Goal: Transaction & Acquisition: Obtain resource

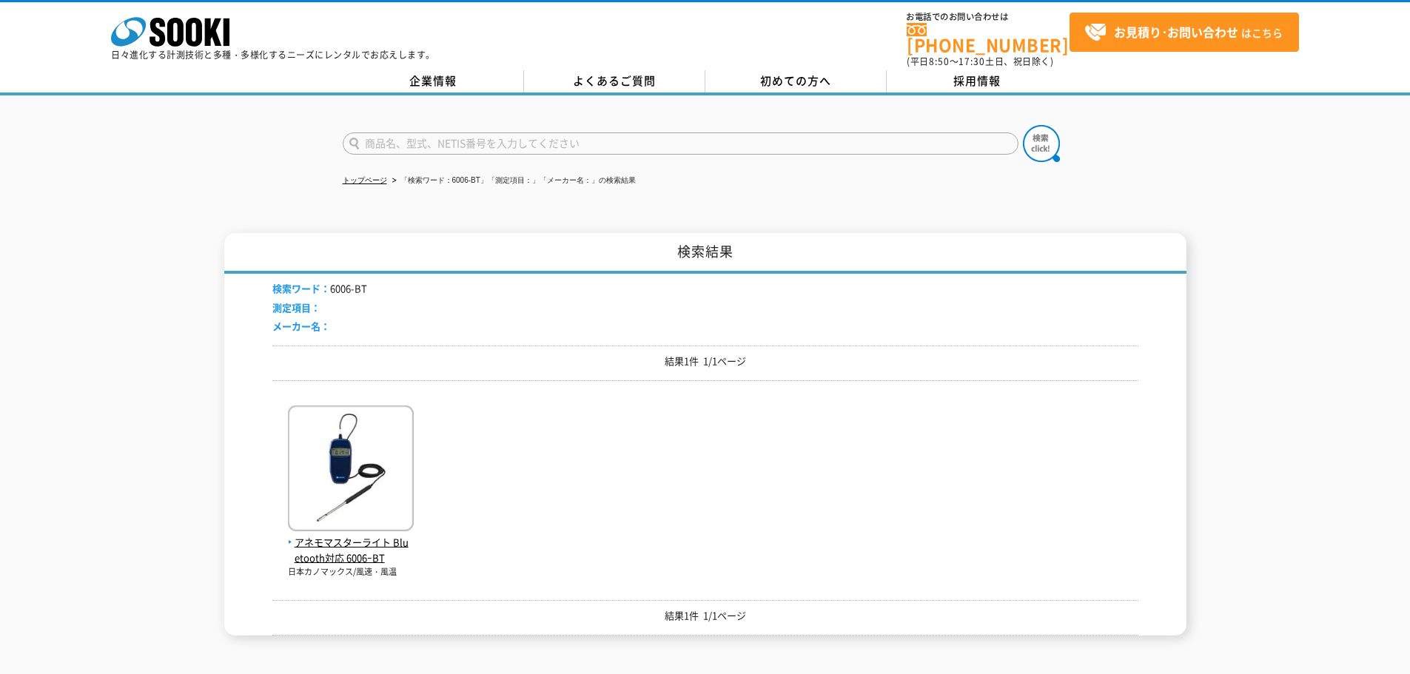
click at [494, 132] on input "text" at bounding box center [681, 143] width 676 height 22
type input "商品名、型式、NETIS番号を入力してください"
click at [382, 176] on link "トップページ" at bounding box center [365, 180] width 44 height 8
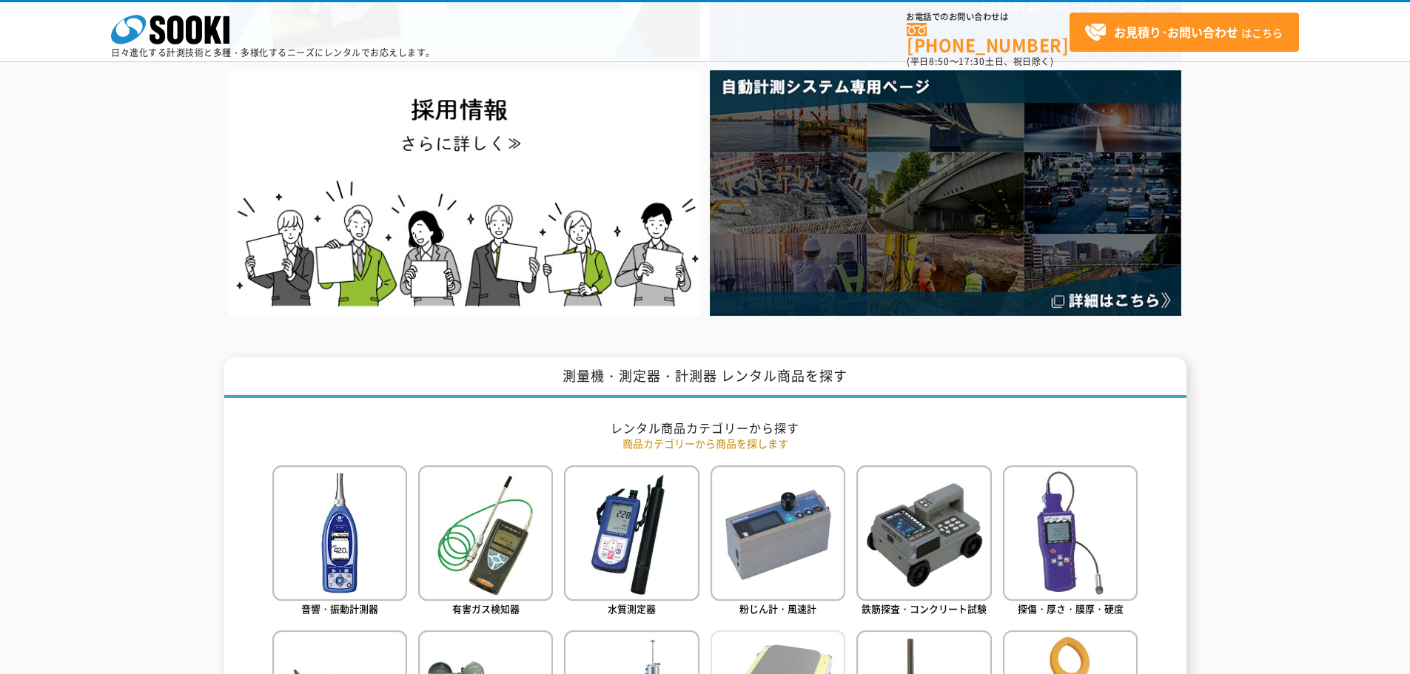
scroll to position [592, 0]
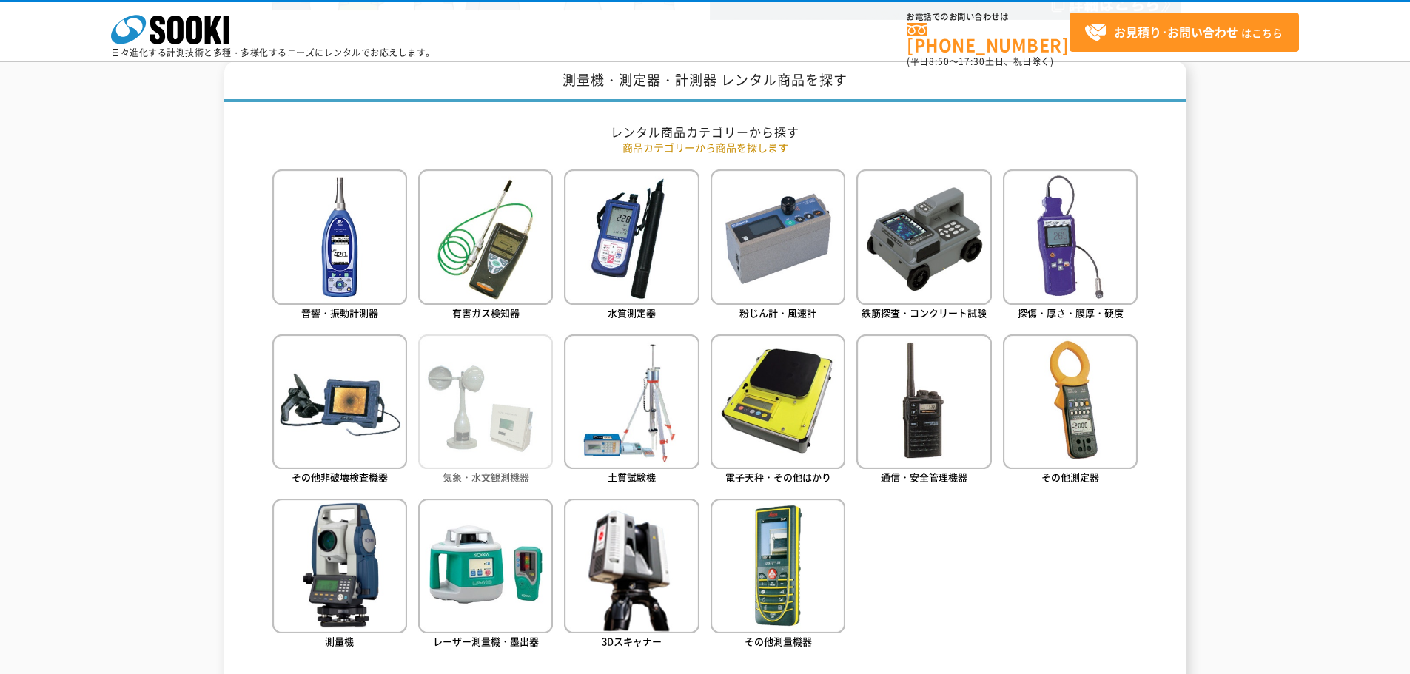
click at [464, 435] on img at bounding box center [485, 402] width 135 height 135
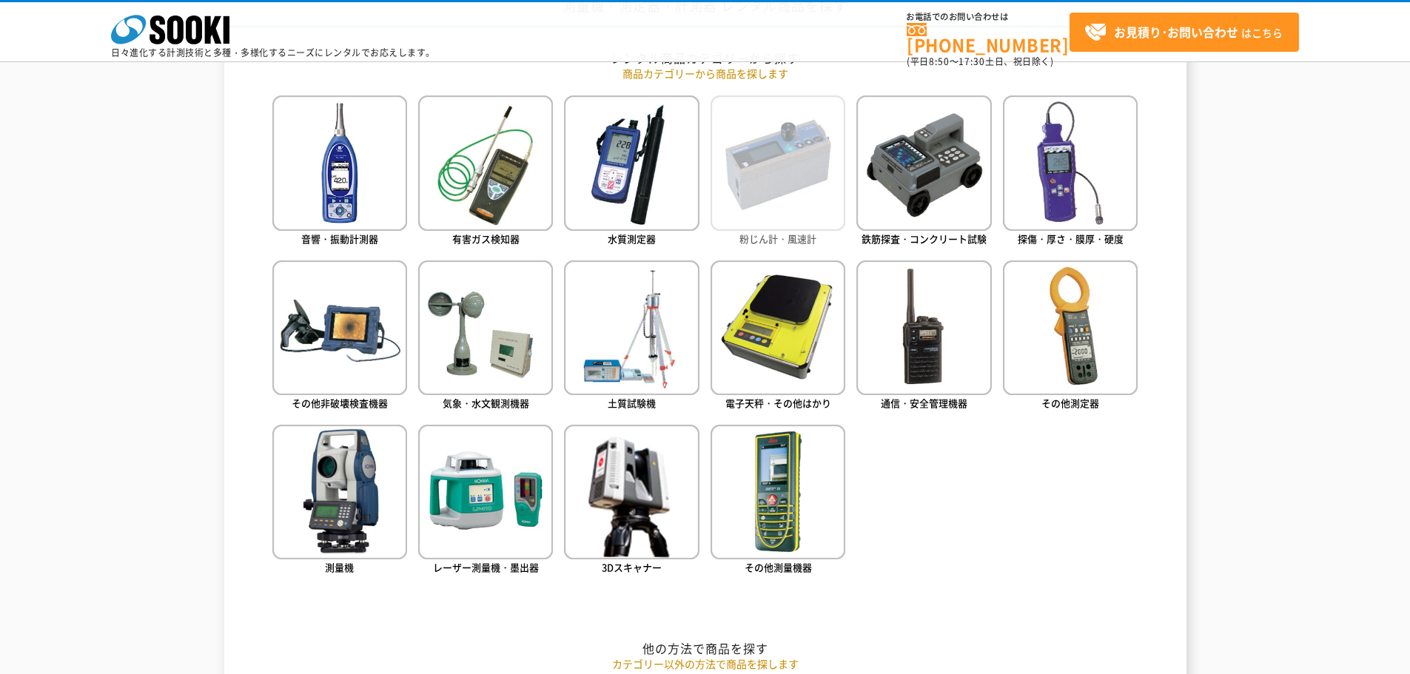
click at [794, 163] on img at bounding box center [778, 162] width 135 height 135
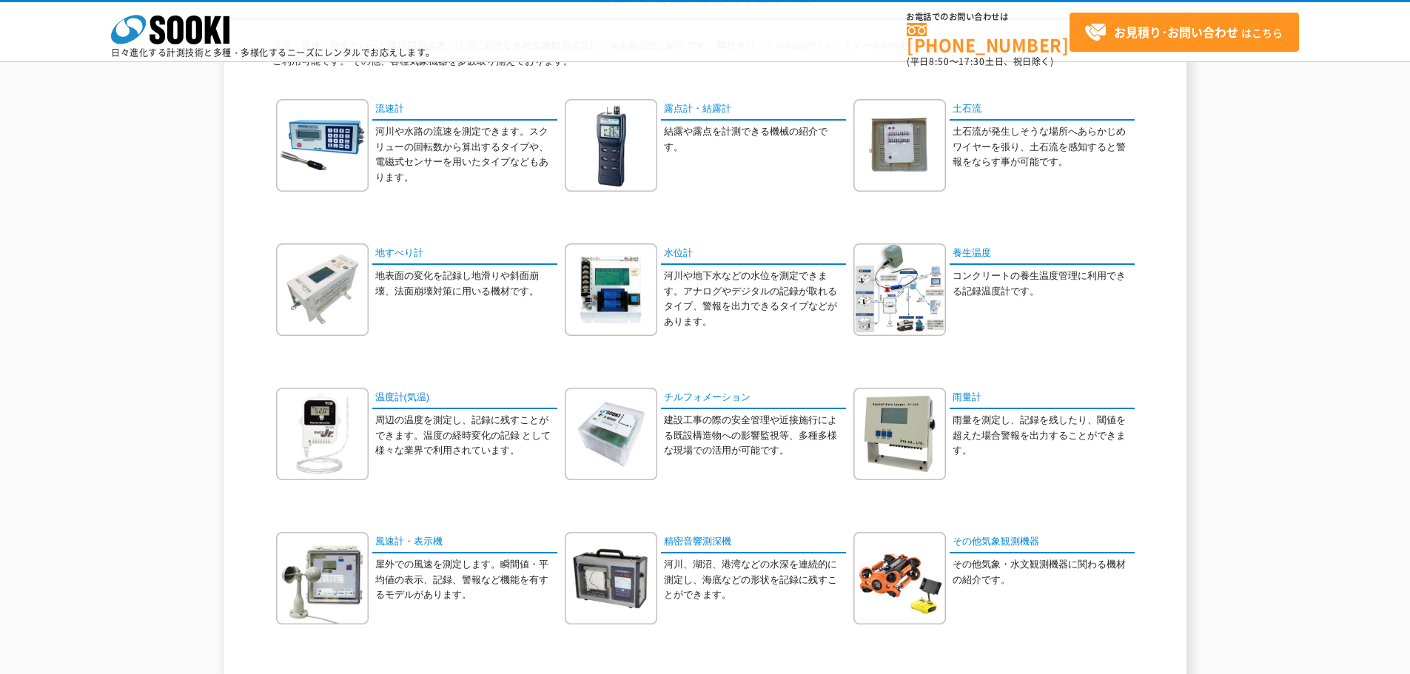
scroll to position [222, 0]
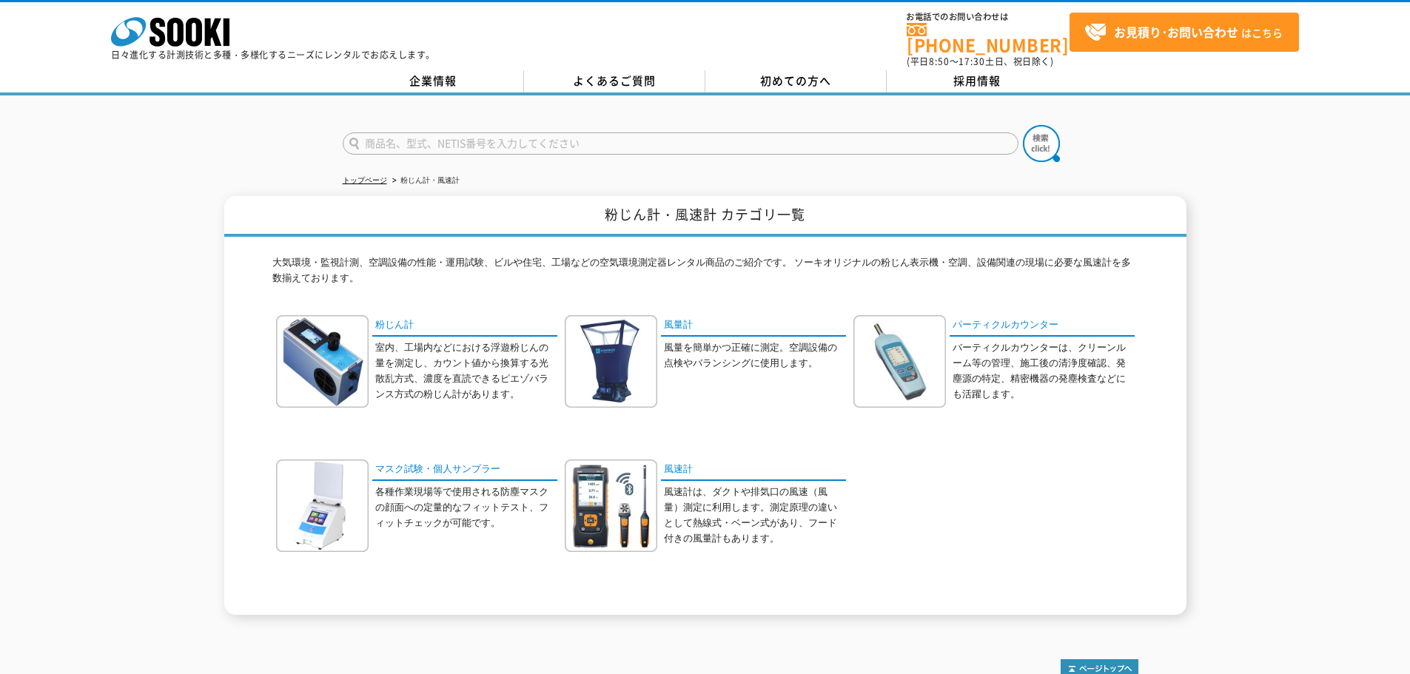
scroll to position [74, 0]
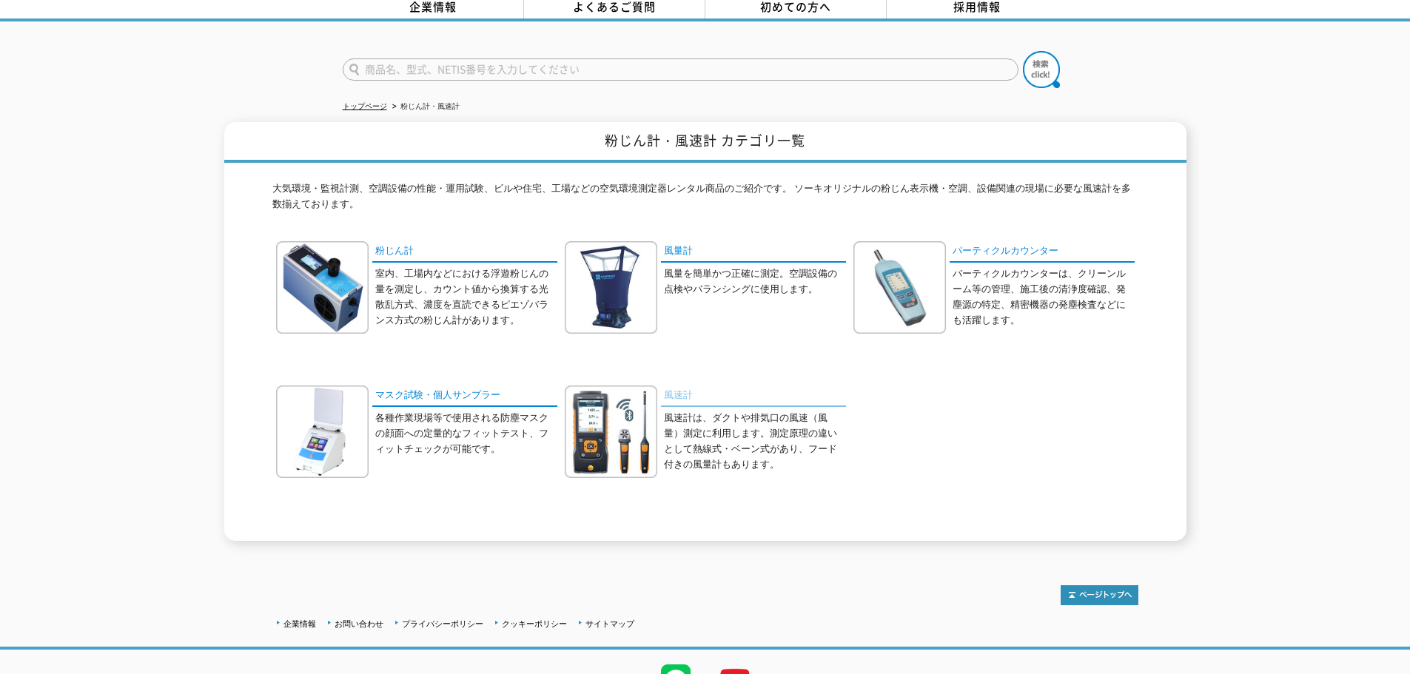
click at [676, 388] on link "風速計" at bounding box center [753, 396] width 185 height 21
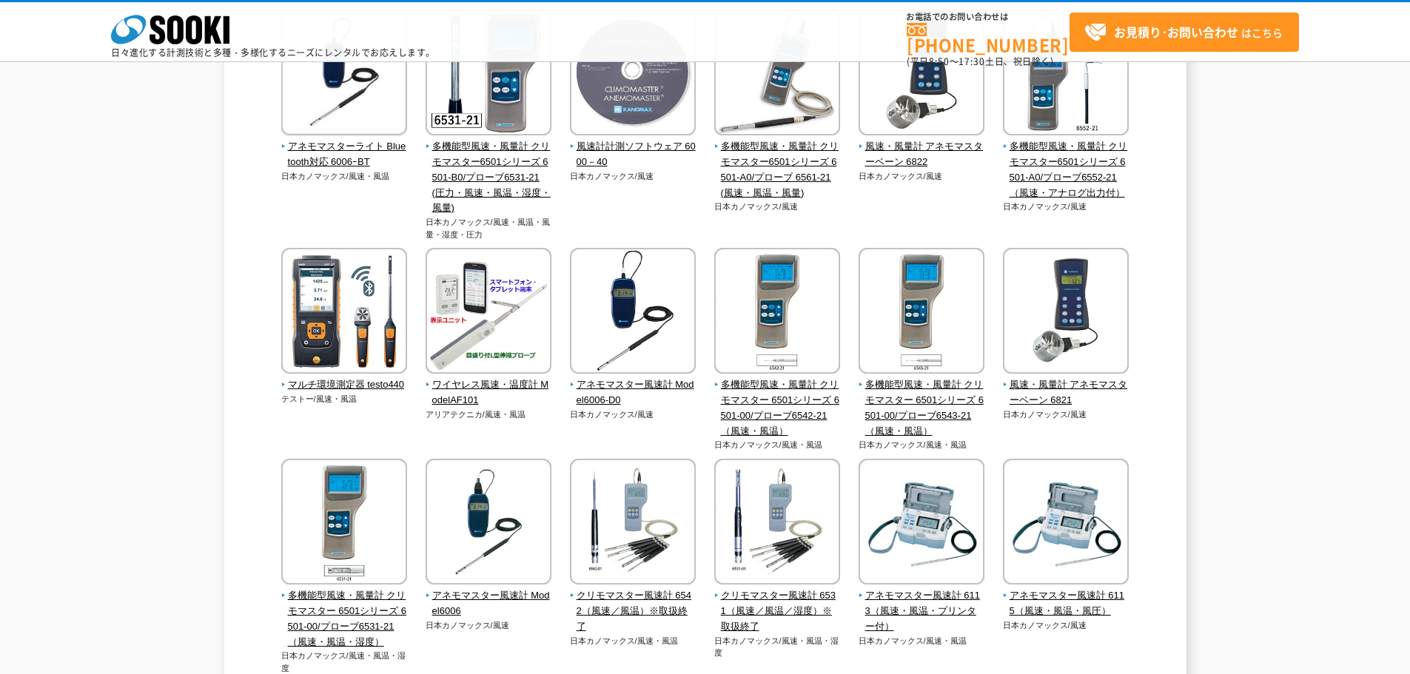
scroll to position [74, 0]
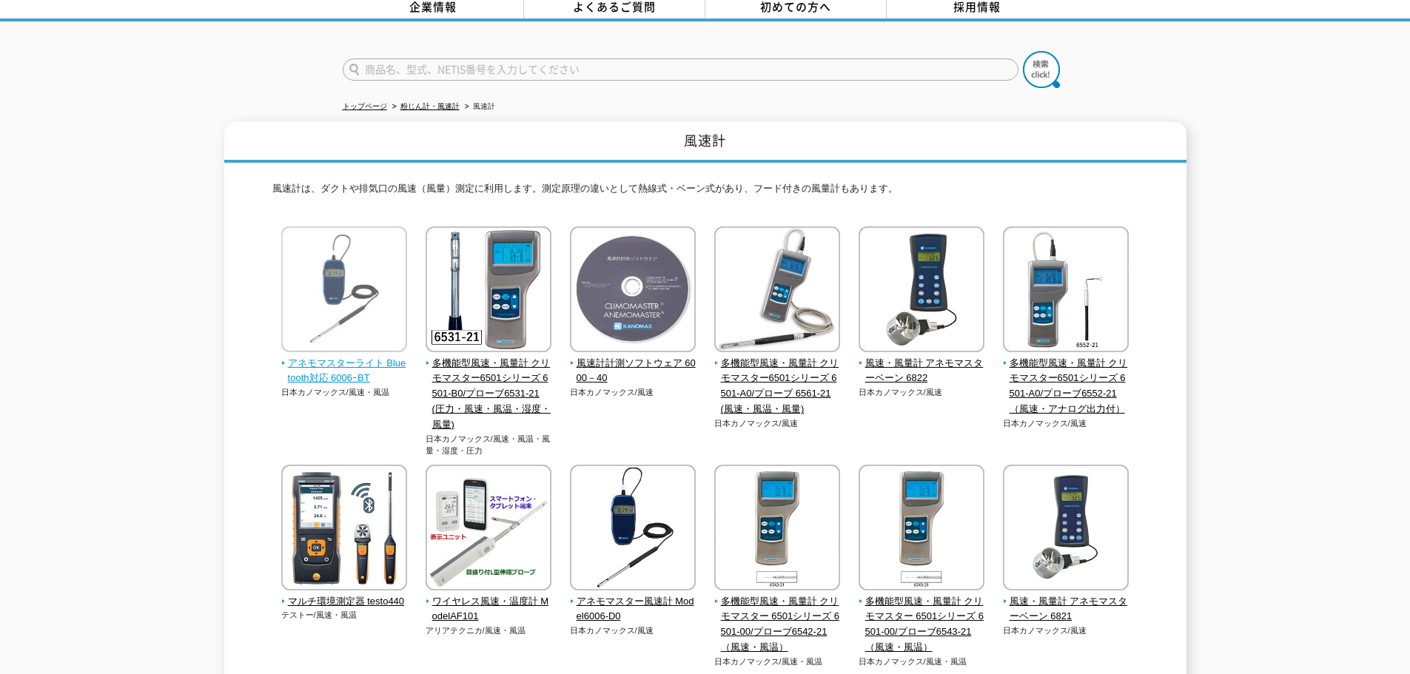
click at [372, 367] on span "アネモマスターライト Bluetooth対応 6006ｰBT" at bounding box center [344, 371] width 127 height 31
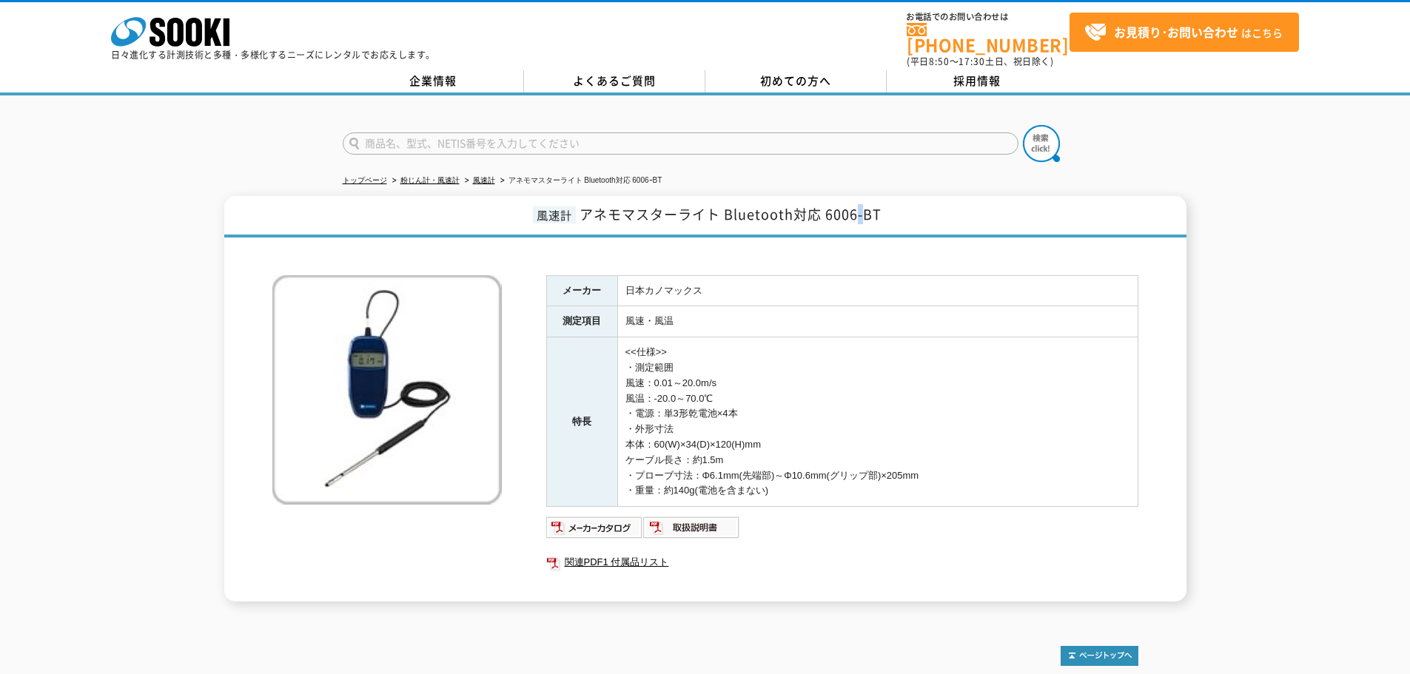
click at [865, 205] on span "アネモマスターライト Bluetooth対応 6006-BT" at bounding box center [731, 214] width 302 height 20
drag, startPoint x: 888, startPoint y: 205, endPoint x: 817, endPoint y: 213, distance: 71.5
click at [817, 213] on h1 "風速計 アネモマスターライト Bluetooth対応 6006-BT" at bounding box center [705, 216] width 962 height 41
click at [517, 144] on input "text" at bounding box center [681, 143] width 676 height 22
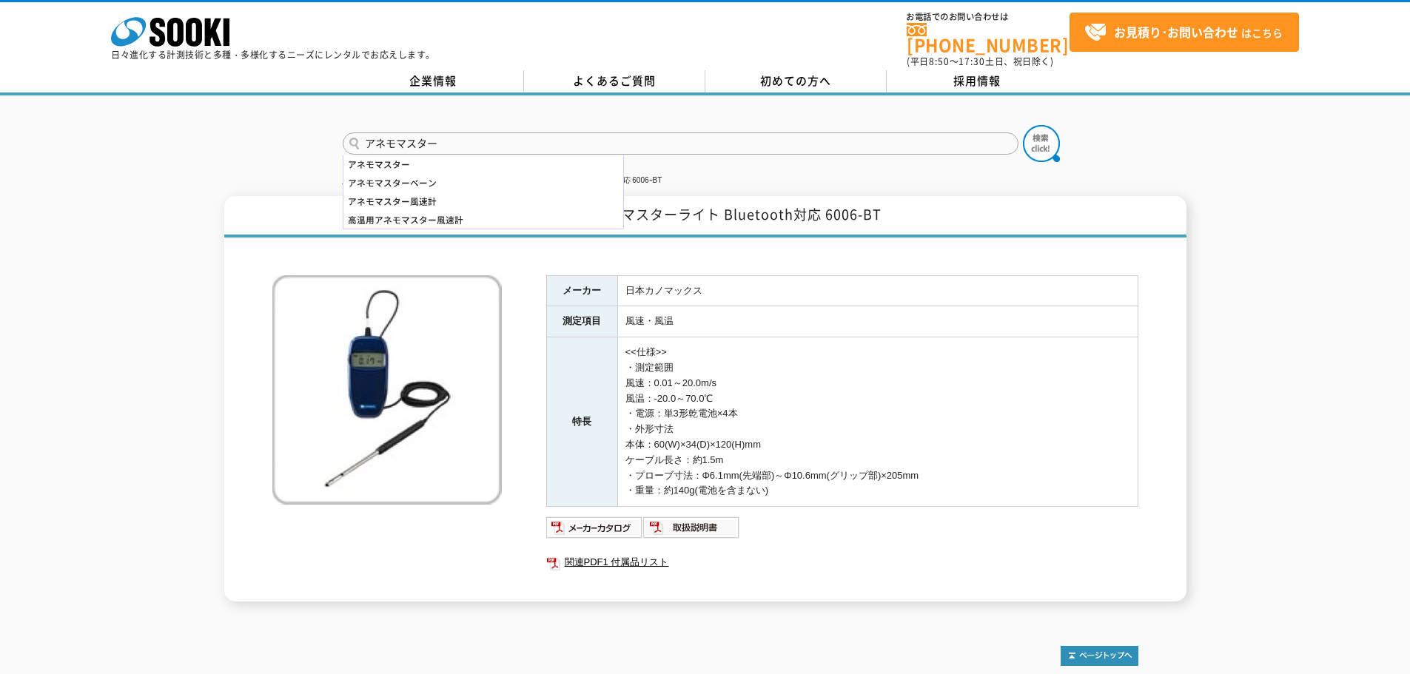
type input "アネモマスター"
click at [1023, 125] on button at bounding box center [1041, 143] width 37 height 37
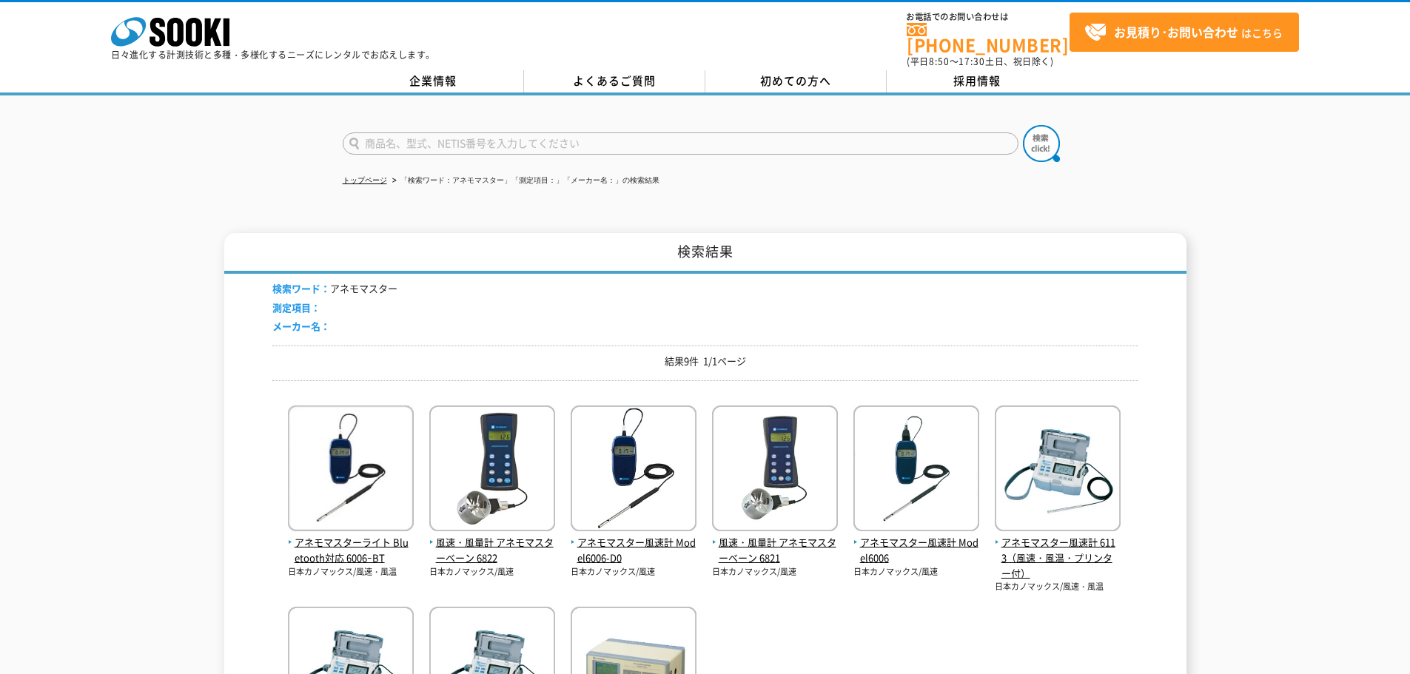
scroll to position [148, 0]
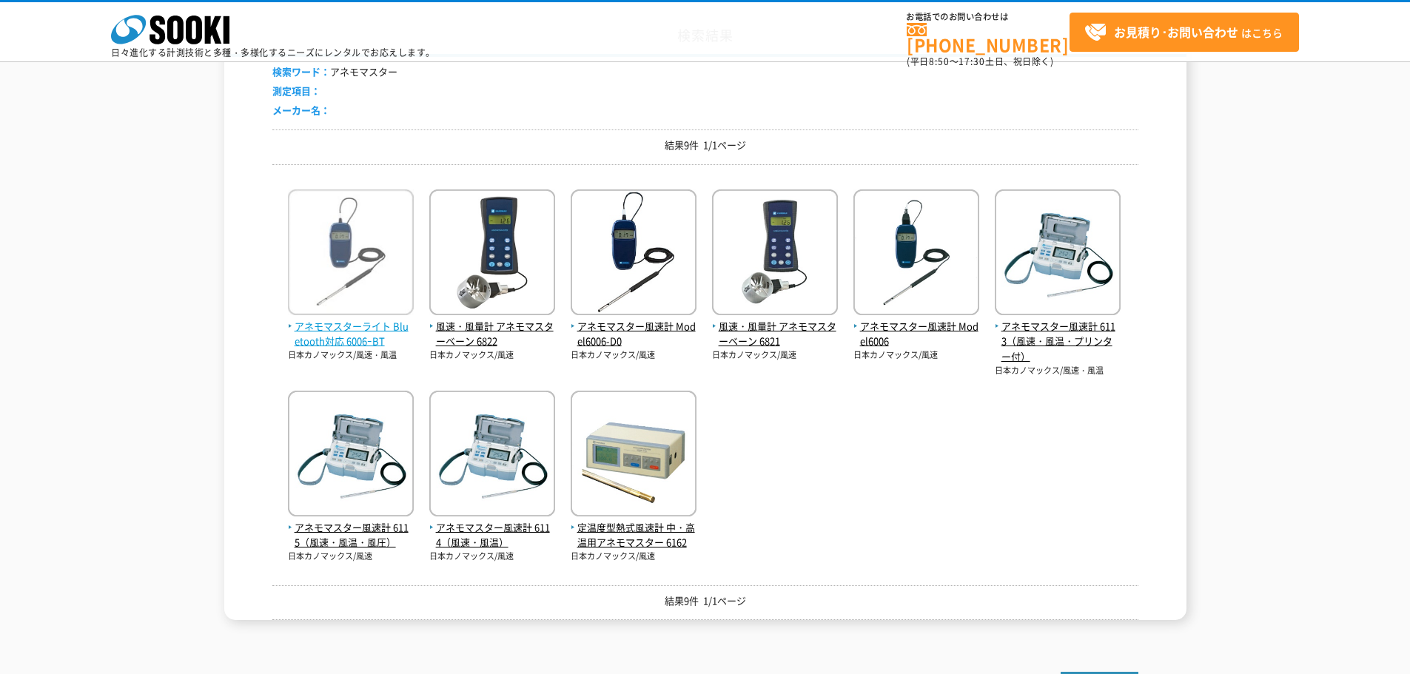
click at [348, 326] on span "アネモマスターライト Bluetooth対応 6006ｰBT" at bounding box center [351, 334] width 126 height 31
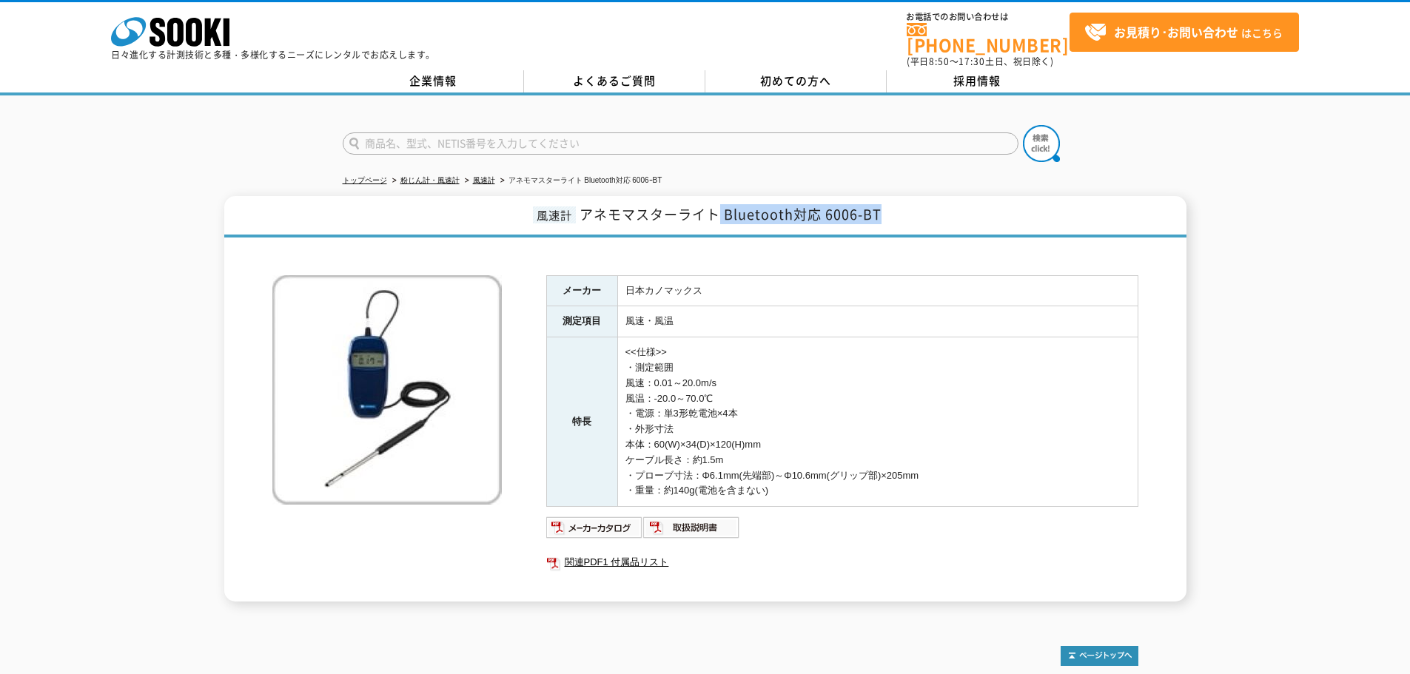
drag, startPoint x: 731, startPoint y: 206, endPoint x: 960, endPoint y: 207, distance: 228.7
click at [960, 207] on h1 "風速計 アネモマスターライト Bluetooth対応 6006-BT" at bounding box center [705, 216] width 962 height 41
click at [579, 516] on img at bounding box center [594, 528] width 97 height 24
click at [805, 362] on td "<<仕様>> ・測定範囲 風速：0.01～20.0m/s 風温：-20.0～70.0℃ ・電源：単3形乾電池×4本 ・外形寸法 本体：60(W)×34(D)×…" at bounding box center [877, 423] width 520 height 170
click at [593, 522] on img at bounding box center [594, 528] width 97 height 24
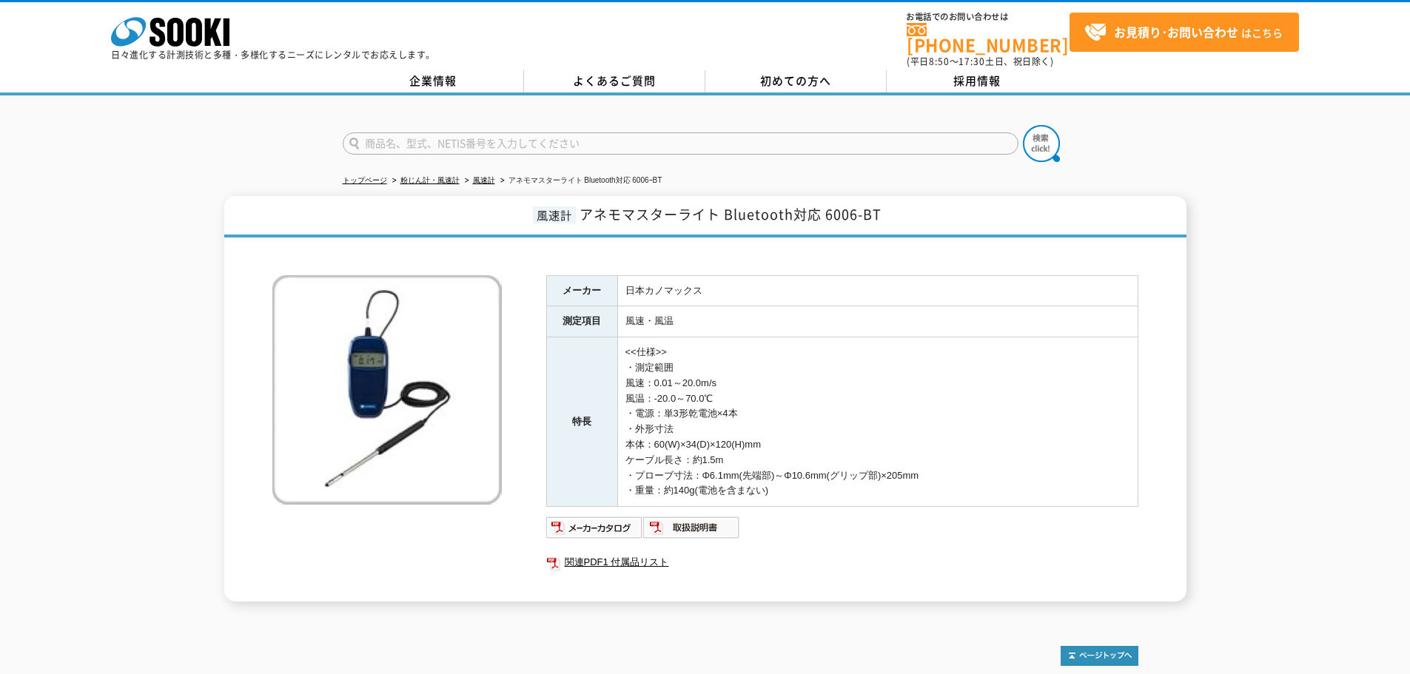
drag, startPoint x: 628, startPoint y: 339, endPoint x: 819, endPoint y: 487, distance: 242.2
click at [819, 487] on td "<<仕様>> ・測定範囲 風速：0.01～20.0m/s 風温：-20.0～70.0℃ ・電源：単3形乾電池×4本 ・外形寸法 本体：60(W)×34(D)×…" at bounding box center [877, 423] width 520 height 170
click at [818, 485] on td "<<仕様>> ・測定範囲 風速：0.01～20.0m/s 風温：-20.0～70.0℃ ・電源：単3形乾電池×4本 ・外形寸法 本体：60(W)×34(D)×…" at bounding box center [877, 423] width 520 height 170
click at [574, 519] on img at bounding box center [594, 528] width 97 height 24
click at [711, 359] on td "<<仕様>> ・測定範囲 風速：0.01～20.0m/s 風温：-20.0～70.0℃ ・電源：単3形乾電池×4本 ・外形寸法 本体：60(W)×34(D)×…" at bounding box center [877, 423] width 520 height 170
